Goal: Task Accomplishment & Management: Manage account settings

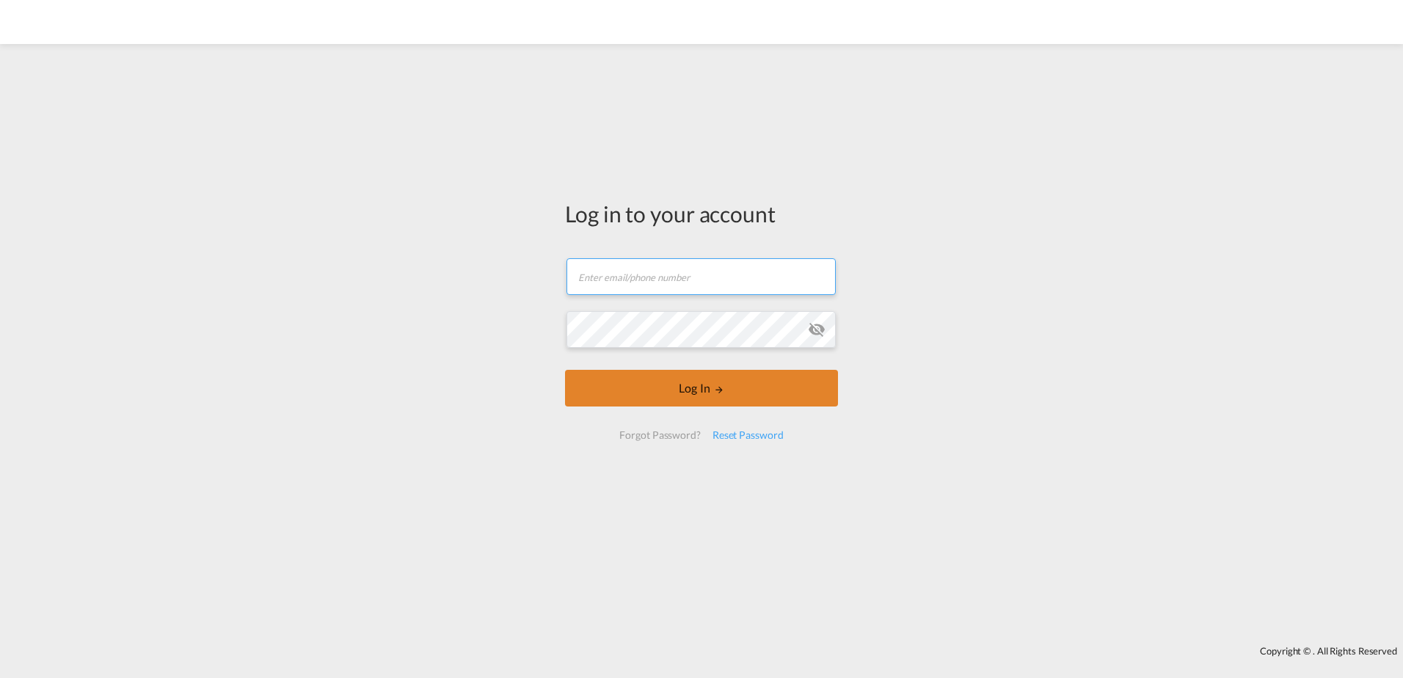
type input "[EMAIL_ADDRESS][DOMAIN_NAME]"
click at [670, 384] on button "Log In" at bounding box center [701, 388] width 273 height 37
type input "[EMAIL_ADDRESS][DOMAIN_NAME]"
click at [636, 391] on button "Log In" at bounding box center [701, 388] width 273 height 37
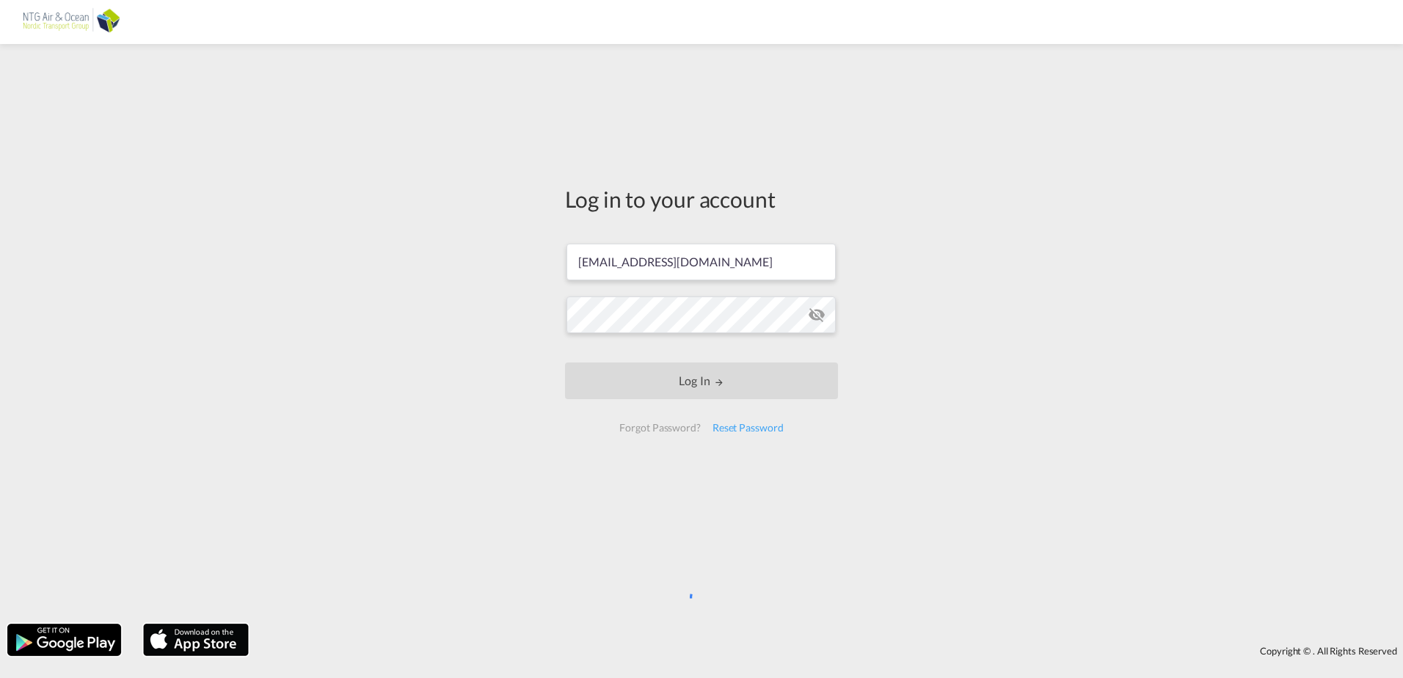
click at [817, 311] on md-icon "icon-eye-off" at bounding box center [817, 315] width 18 height 18
